Goal: Check status: Check status

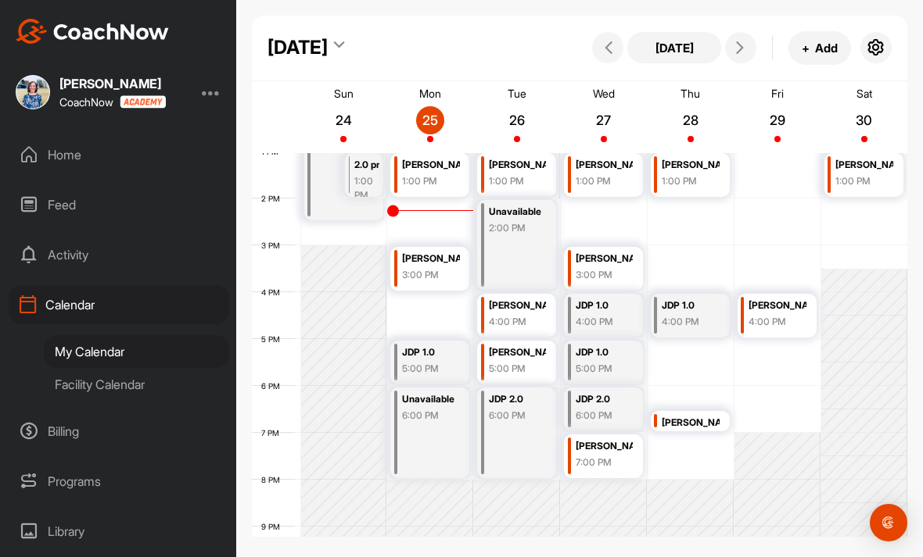
scroll to position [612, 0]
click at [146, 381] on div "Facility Calendar" at bounding box center [136, 384] width 185 height 33
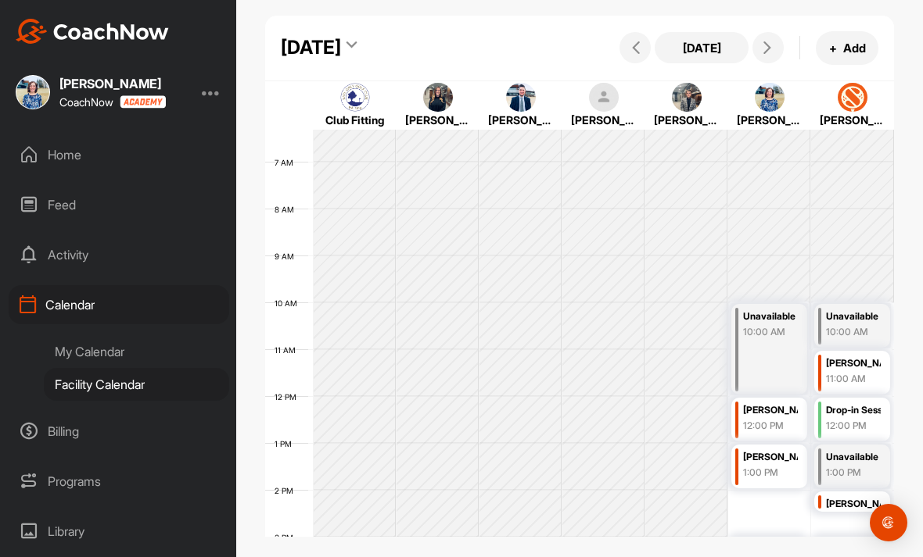
scroll to position [306, 0]
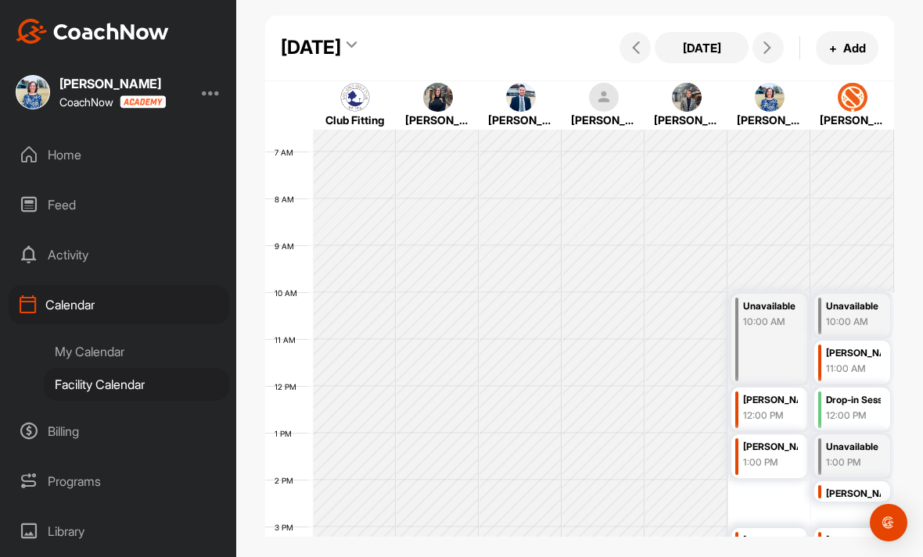
click at [769, 46] on icon at bounding box center [767, 47] width 13 height 13
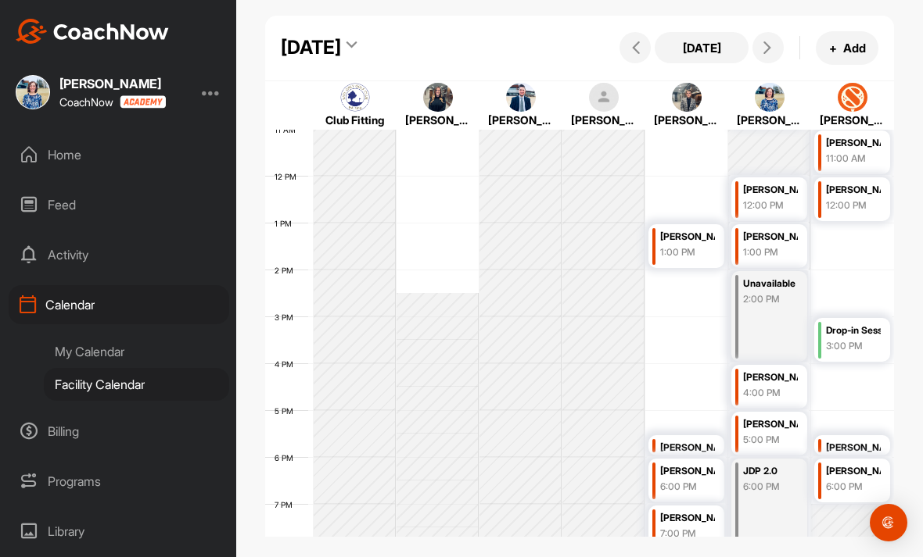
scroll to position [538, 0]
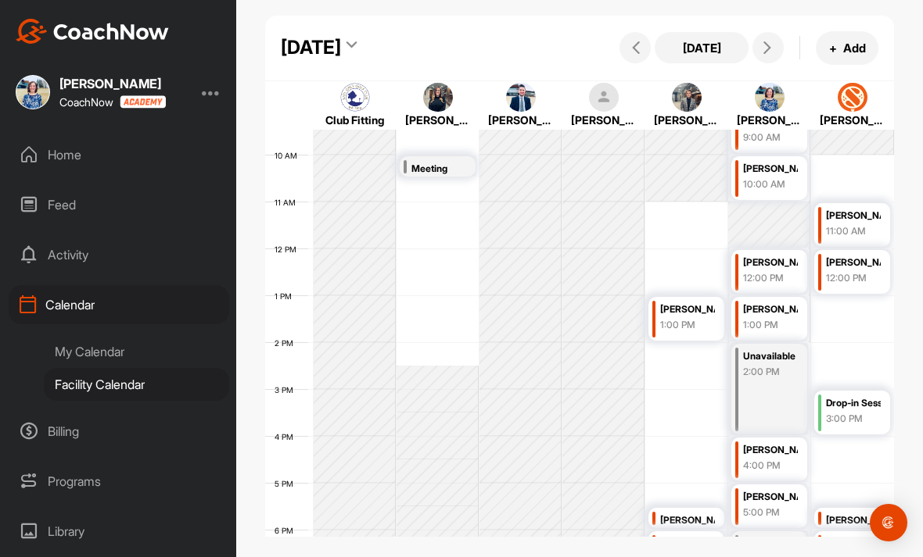
click at [783, 52] on button at bounding box center [767, 47] width 31 height 31
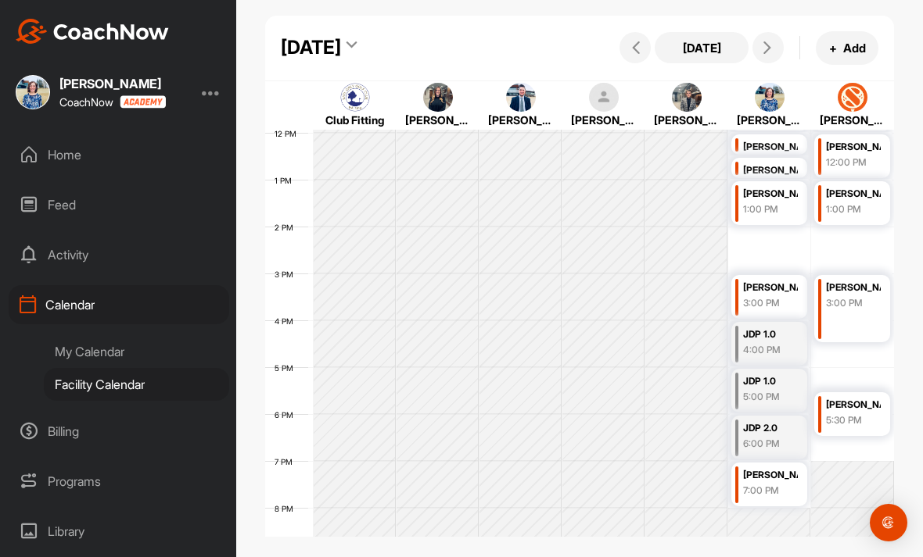
scroll to position [572, 0]
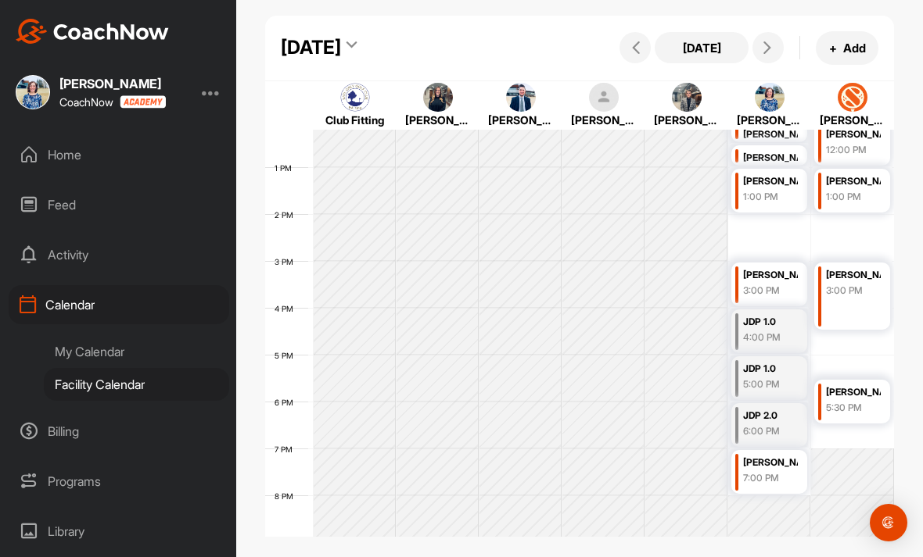
click at [769, 54] on icon at bounding box center [767, 47] width 13 height 13
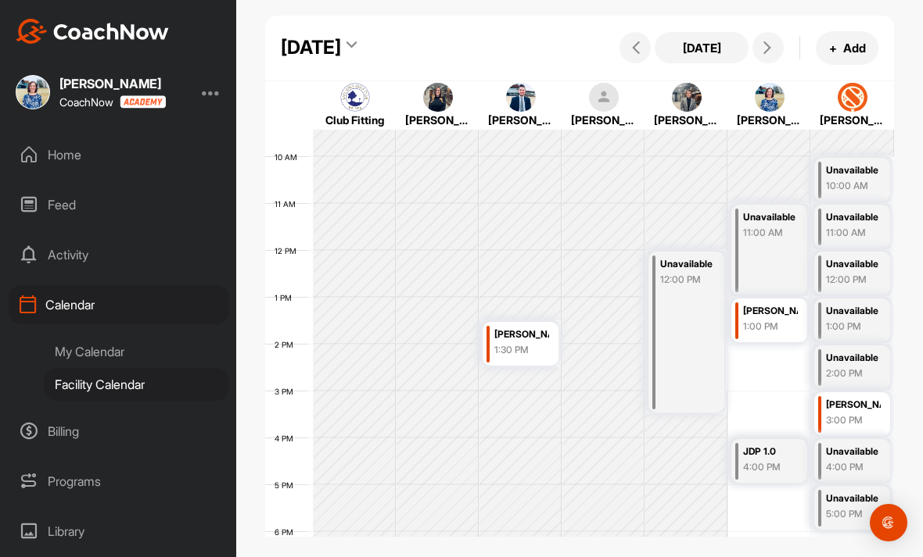
scroll to position [431, 0]
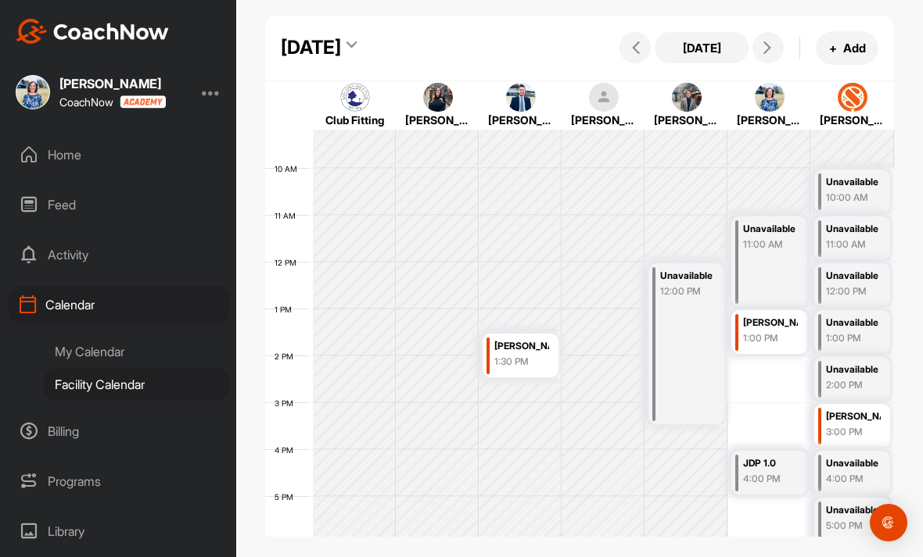
click at [779, 56] on button at bounding box center [767, 47] width 31 height 31
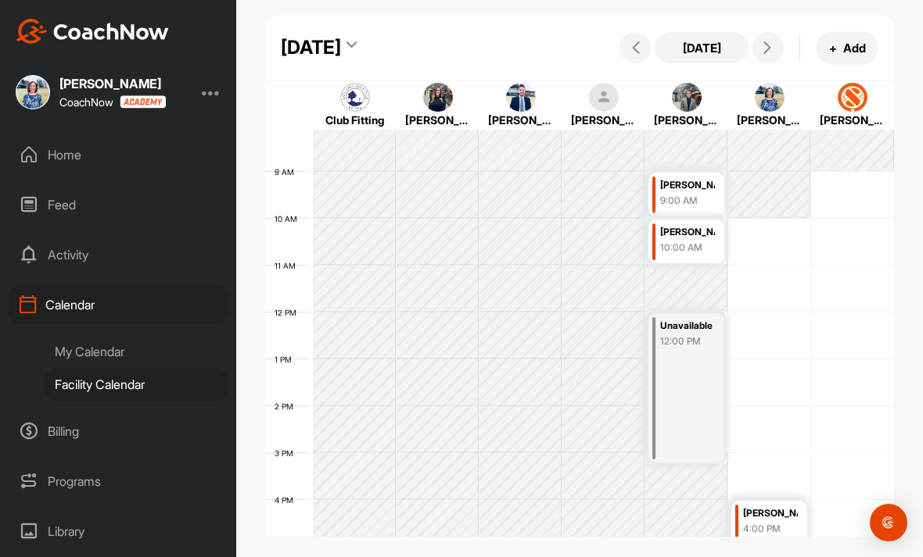
click at [779, 45] on button at bounding box center [767, 47] width 31 height 31
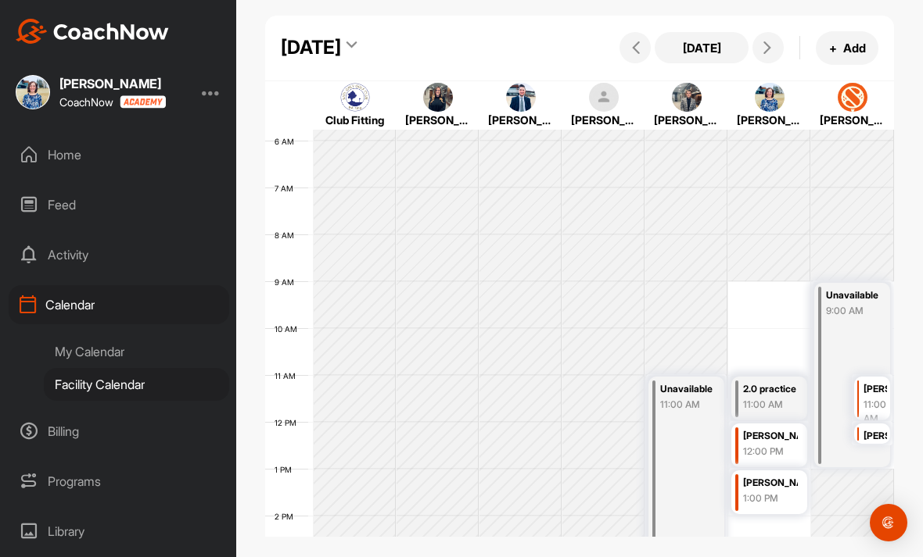
click at [713, 60] on button "[DATE]" at bounding box center [701, 47] width 94 height 31
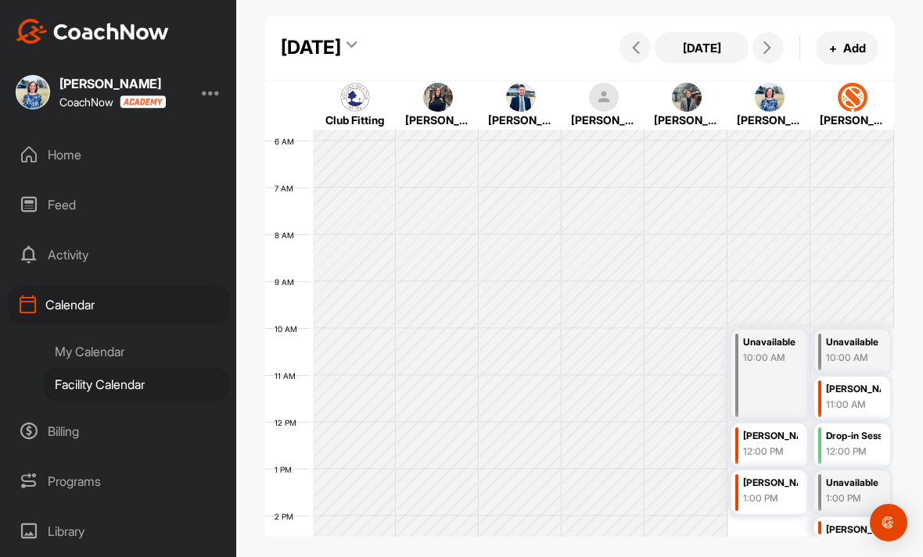
click at [117, 346] on div "My Calendar" at bounding box center [136, 351] width 185 height 33
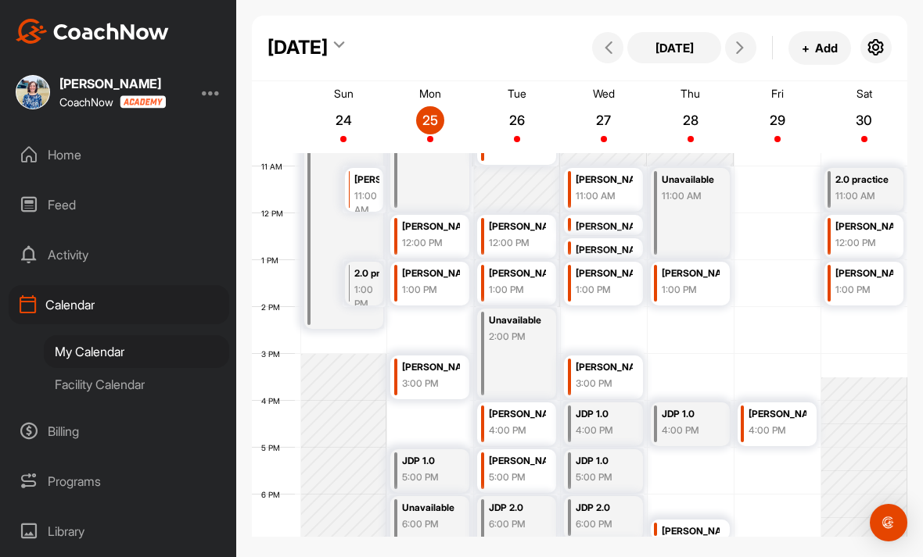
scroll to position [525, 0]
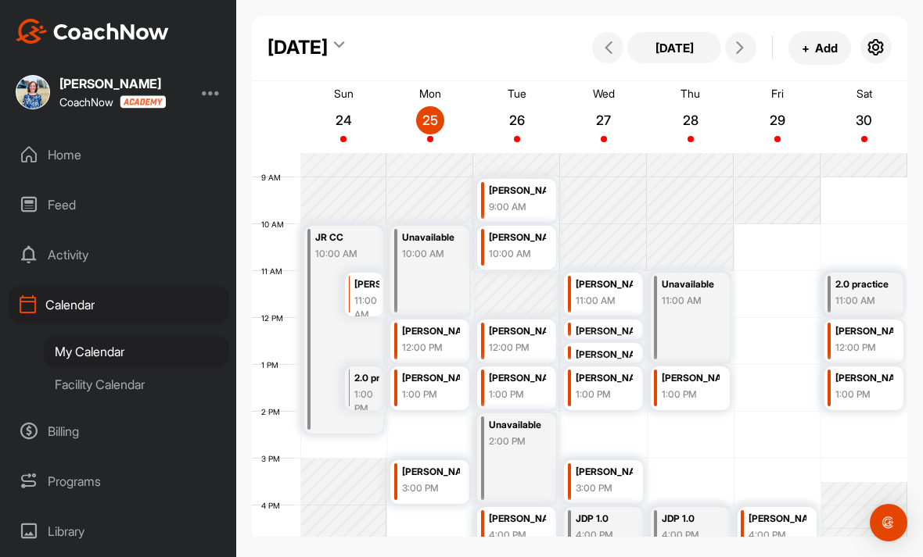
click at [732, 50] on span at bounding box center [740, 47] width 19 height 13
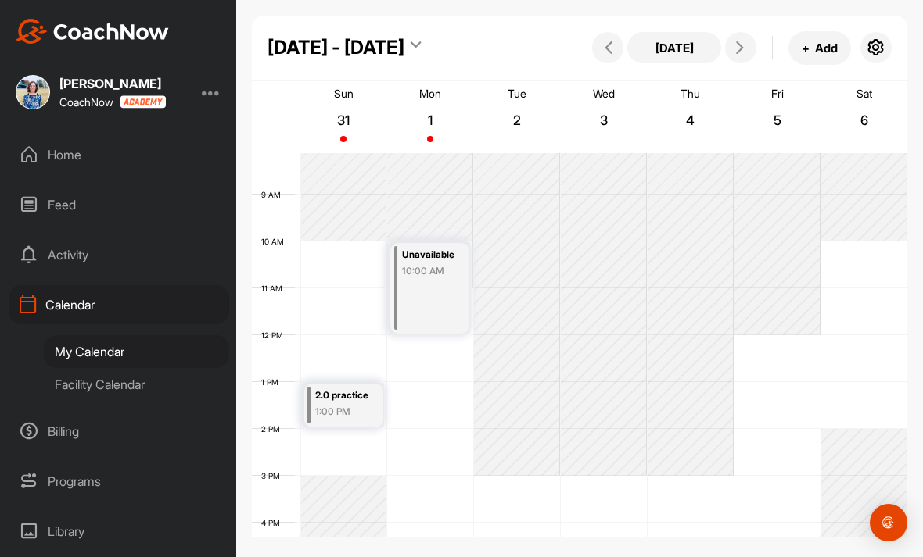
click at [691, 46] on button "[DATE]" at bounding box center [674, 47] width 94 height 31
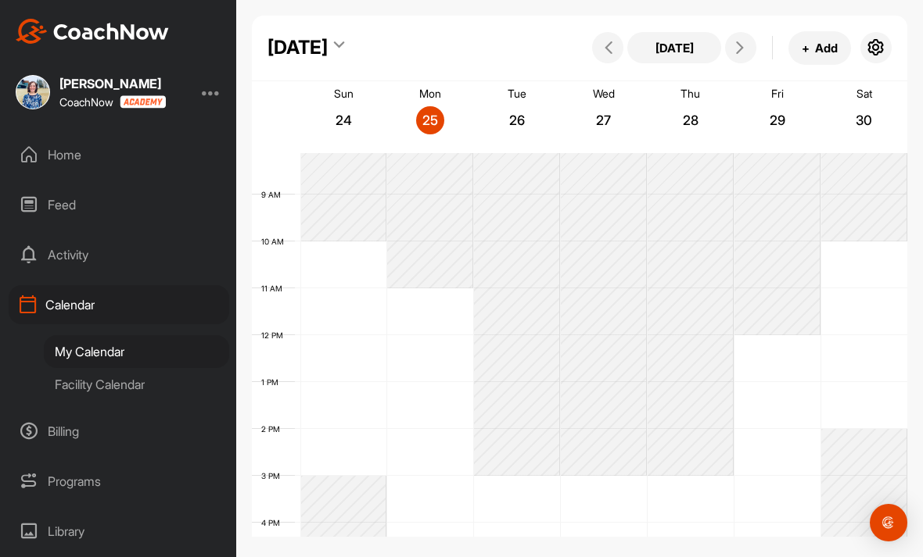
scroll to position [271, 0]
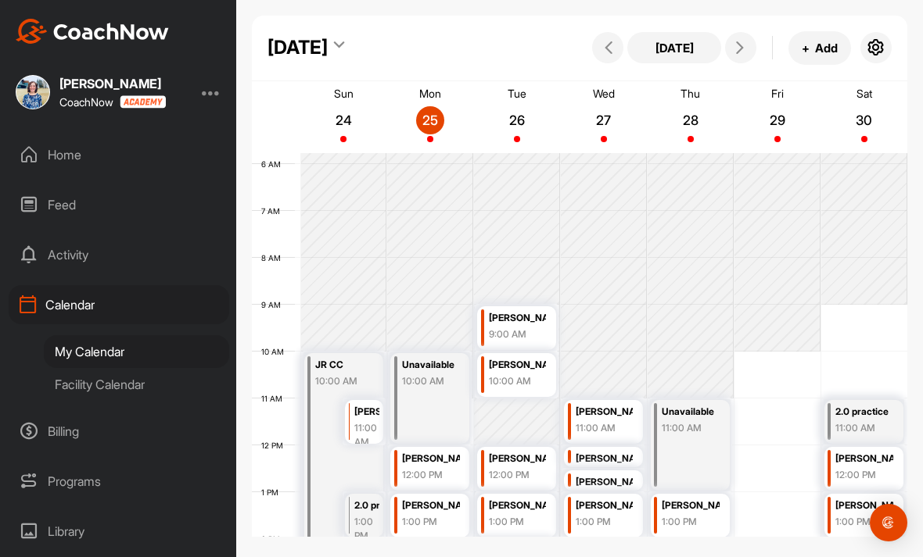
click at [92, 382] on div "Facility Calendar" at bounding box center [136, 384] width 185 height 33
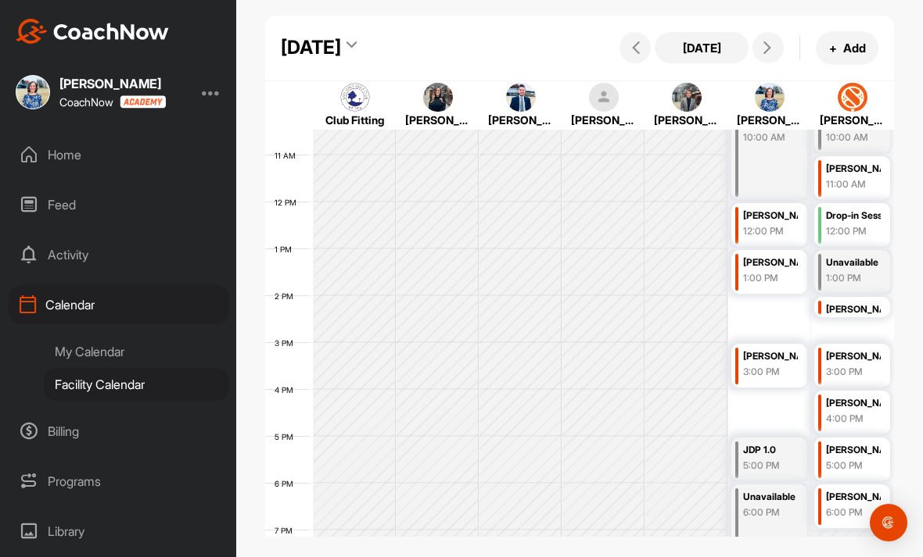
scroll to position [514, 0]
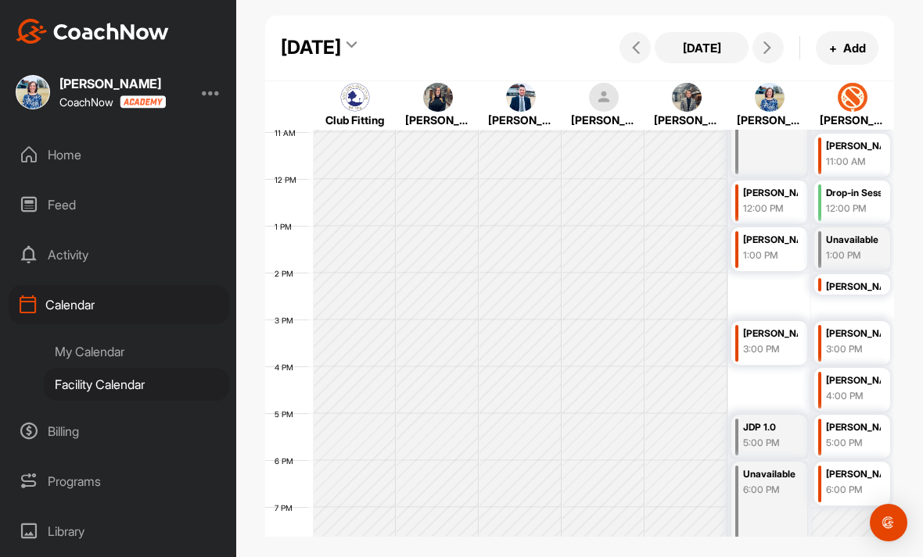
click at [772, 52] on icon at bounding box center [767, 47] width 13 height 13
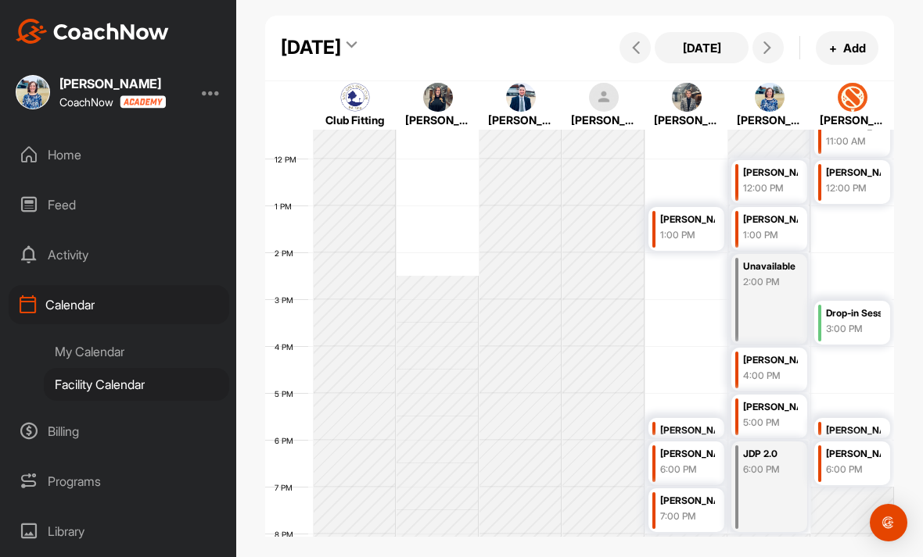
scroll to position [537, 0]
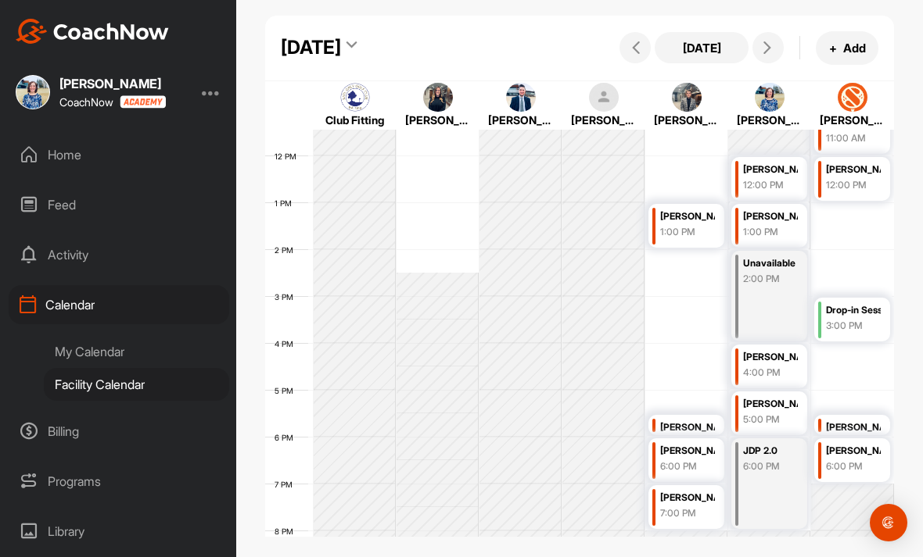
click at [725, 48] on button "[DATE]" at bounding box center [701, 47] width 94 height 31
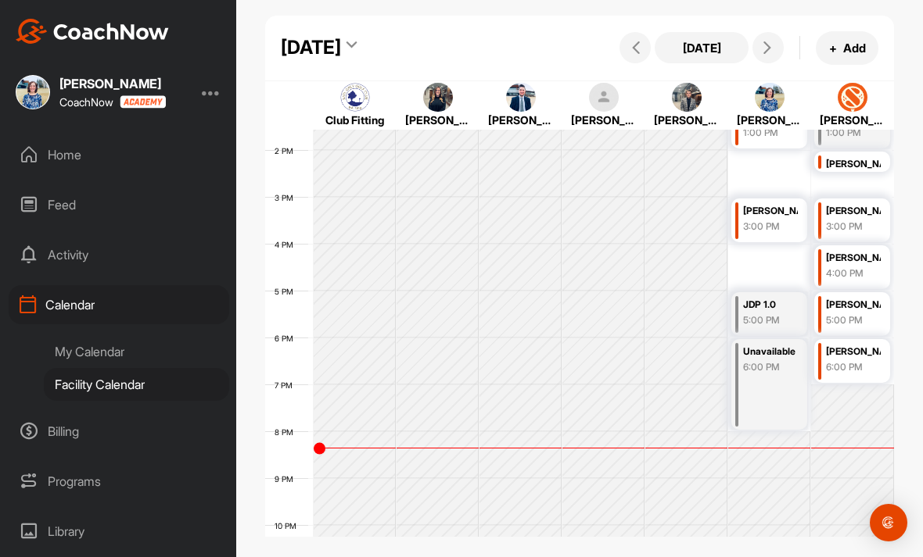
scroll to position [634, 0]
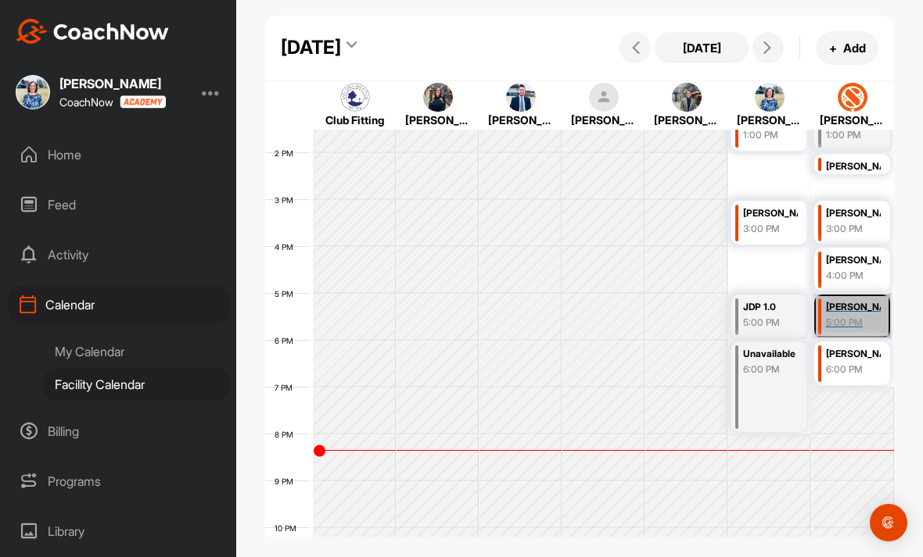
click at [869, 317] on link "[PERSON_NAME] 5:00 PM" at bounding box center [851, 316] width 79 height 46
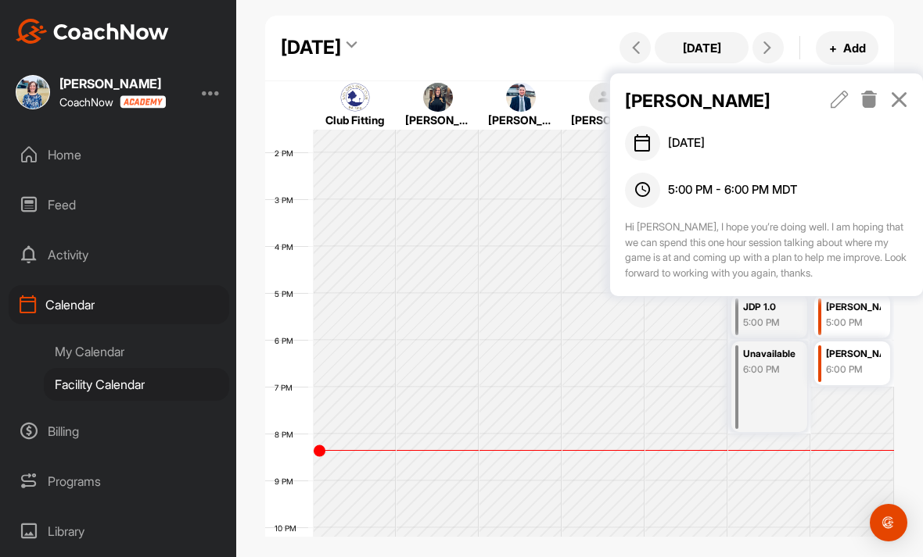
click at [901, 97] on icon at bounding box center [899, 99] width 18 height 17
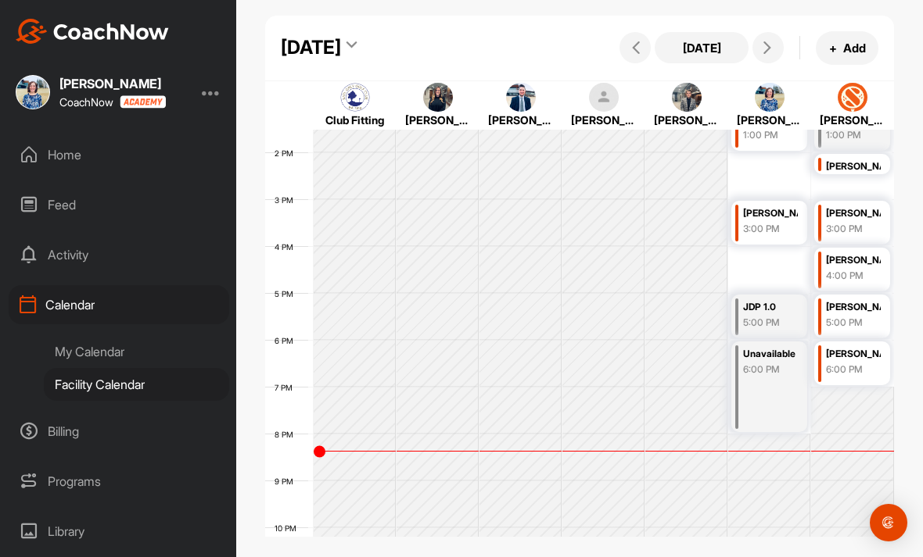
click at [129, 349] on div "My Calendar" at bounding box center [136, 351] width 185 height 33
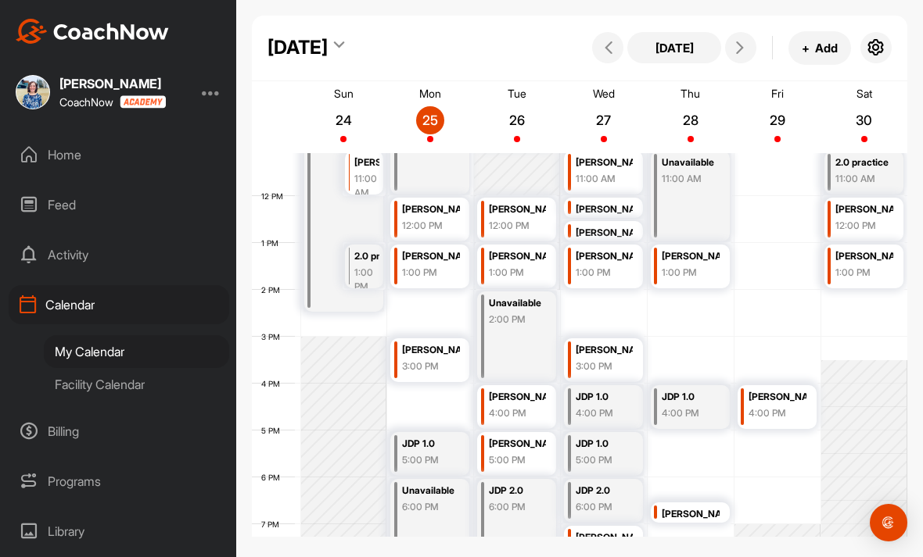
scroll to position [544, 0]
